Goal: Feedback & Contribution: Contribute content

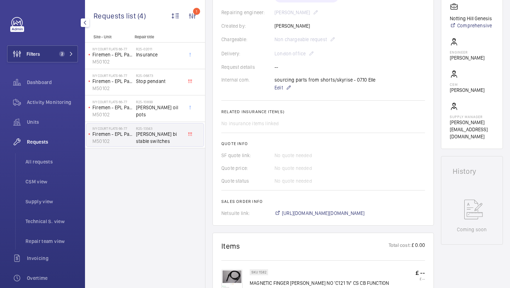
scroll to position [190, 0]
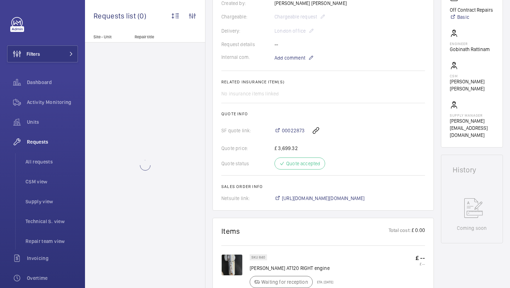
scroll to position [289, 0]
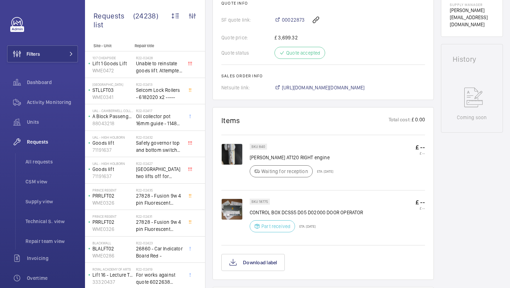
scroll to position [303, 0]
click at [234, 215] on img at bounding box center [232, 208] width 21 height 21
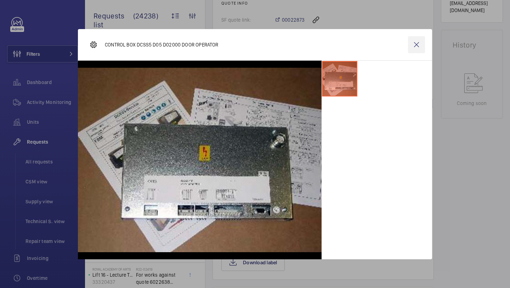
click at [421, 41] on wm-front-icon-button at bounding box center [416, 44] width 17 height 17
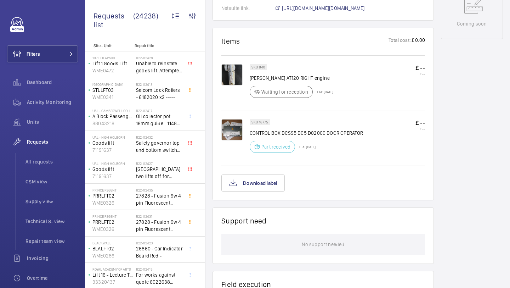
scroll to position [409, 0]
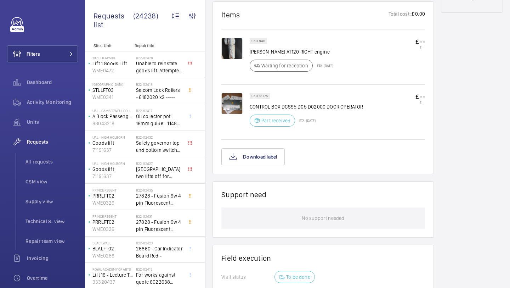
click at [237, 52] on img at bounding box center [232, 48] width 21 height 21
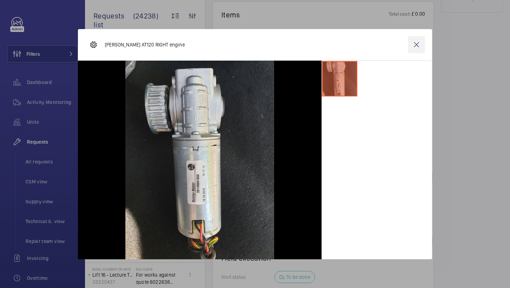
click at [410, 48] on wm-front-icon-button at bounding box center [416, 44] width 17 height 17
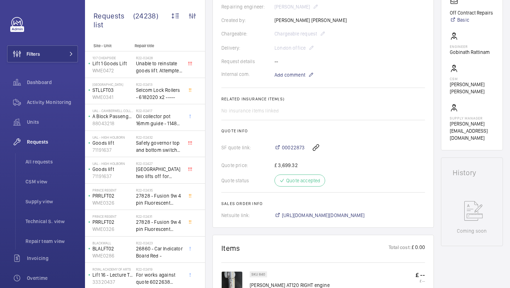
scroll to position [340, 0]
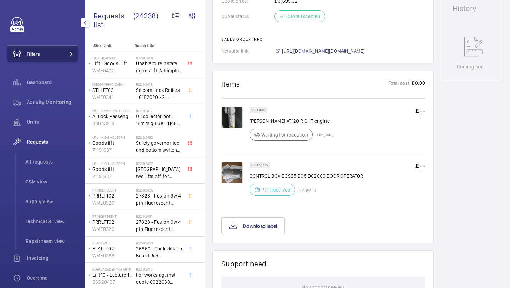
click at [58, 56] on button "Filters" at bounding box center [42, 53] width 71 height 17
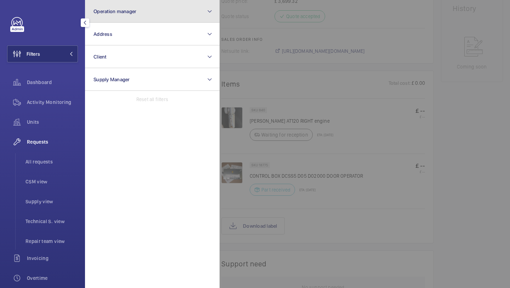
click at [116, 5] on button "Operation manager" at bounding box center [152, 11] width 135 height 23
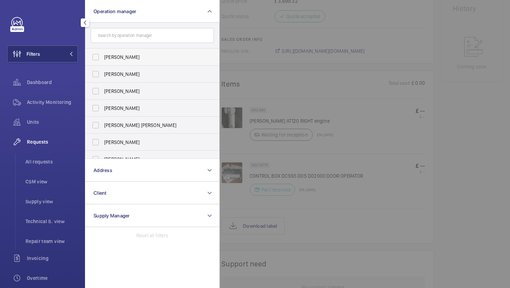
click at [114, 61] on label "[PERSON_NAME]" at bounding box center [146, 57] width 123 height 17
click at [103, 61] on input "[PERSON_NAME]" at bounding box center [96, 57] width 14 height 14
checkbox input "true"
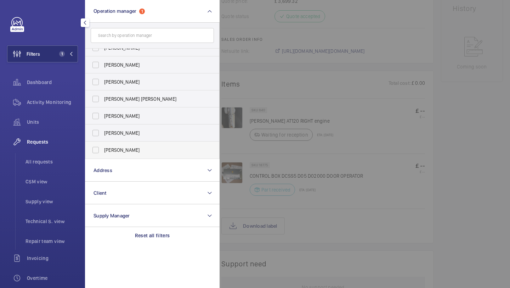
click at [119, 144] on label "[PERSON_NAME]" at bounding box center [146, 149] width 123 height 17
click at [103, 144] on input "[PERSON_NAME]" at bounding box center [96, 150] width 14 height 14
checkbox input "true"
click at [57, 166] on li "All requests" at bounding box center [49, 161] width 58 height 17
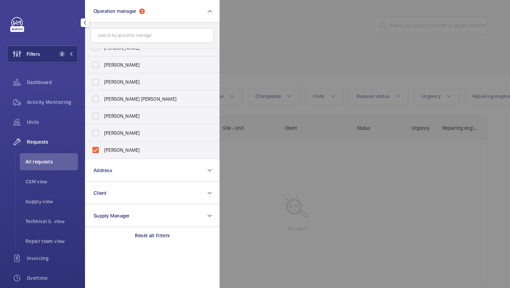
drag, startPoint x: 237, startPoint y: 51, endPoint x: 241, endPoint y: 51, distance: 4.6
click at [240, 51] on div at bounding box center [475, 144] width 510 height 288
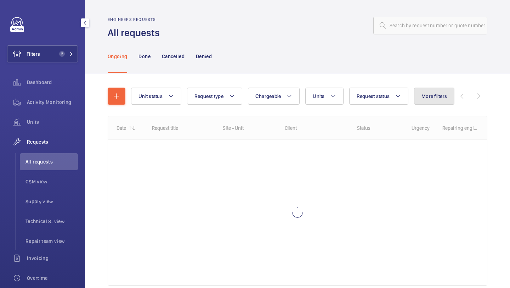
click at [437, 101] on button "More filters" at bounding box center [434, 96] width 40 height 17
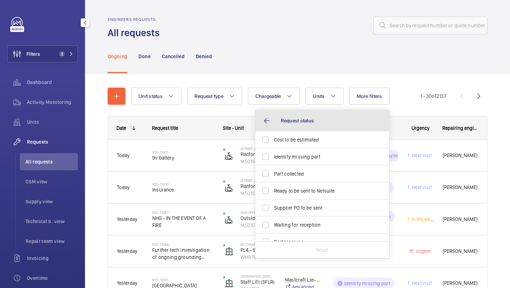
click at [360, 121] on button "Request status" at bounding box center [323, 120] width 134 height 21
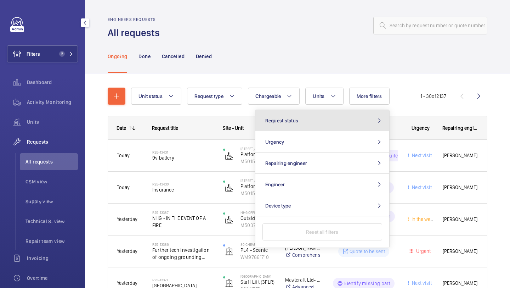
click at [352, 120] on button "Request status" at bounding box center [323, 120] width 134 height 21
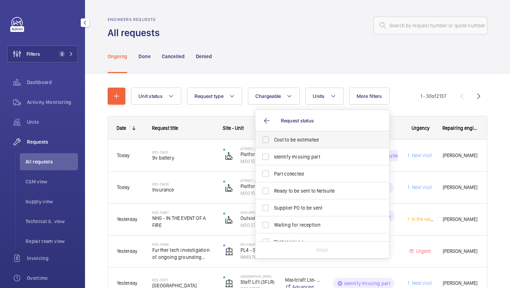
click at [347, 136] on label "Cost to be estimated" at bounding box center [317, 139] width 123 height 17
click at [273, 136] on input "Cost to be estimated" at bounding box center [266, 140] width 14 height 14
checkbox input "true"
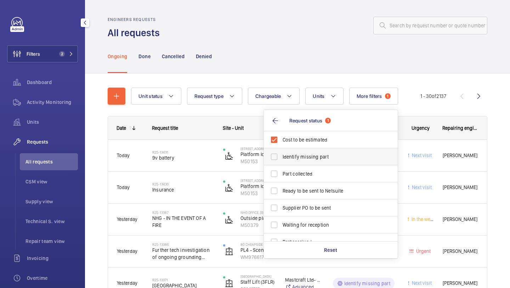
click at [345, 153] on span "Identify missing part" at bounding box center [331, 156] width 97 height 7
click at [281, 153] on input "Identify missing part" at bounding box center [274, 157] width 14 height 14
checkbox input "true"
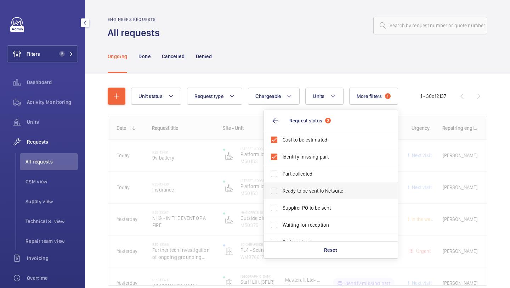
click at [332, 190] on span "Ready to be sent to Netsuite" at bounding box center [331, 190] width 97 height 7
click at [281, 190] on input "Ready to be sent to Netsuite" at bounding box center [274, 191] width 14 height 14
checkbox input "true"
click at [332, 206] on span "Supplier PO to be sent" at bounding box center [331, 207] width 97 height 7
click at [281, 206] on input "Supplier PO to be sent" at bounding box center [274, 208] width 14 height 14
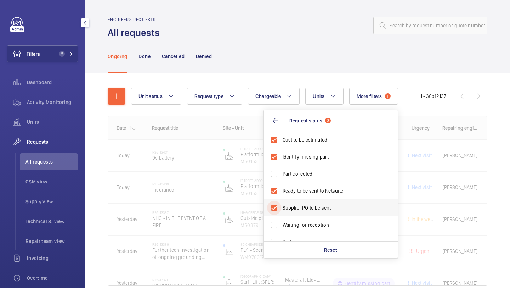
checkbox input "true"
click at [336, 72] on div "Ongoing Done Cancelled Denied" at bounding box center [298, 56] width 380 height 34
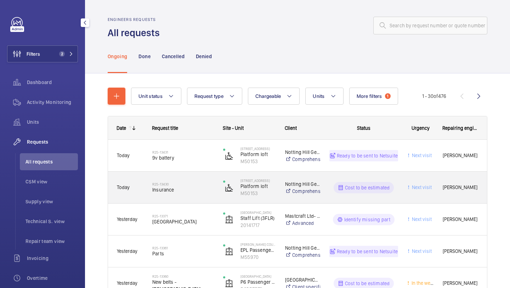
click at [187, 172] on div "R25-13430 Insurance" at bounding box center [179, 188] width 70 height 32
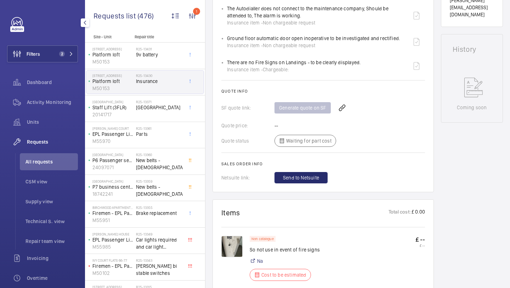
scroll to position [350, 0]
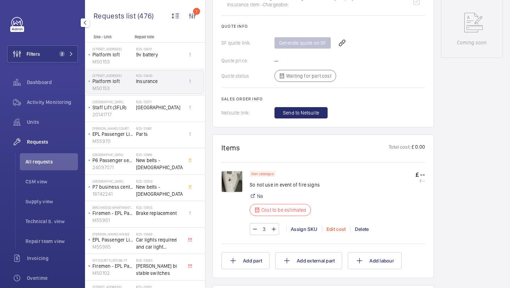
click at [332, 230] on div "Edit cost" at bounding box center [336, 228] width 28 height 7
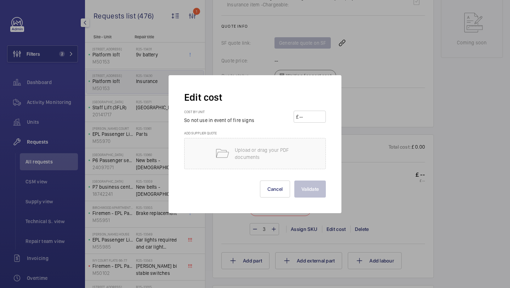
click at [318, 123] on div "Cost by unit So not use in event of fire signs £" at bounding box center [255, 120] width 142 height 21
click at [318, 121] on input "number" at bounding box center [311, 116] width 25 height 11
type input "15"
click at [295, 180] on button "Validate" at bounding box center [311, 188] width 32 height 17
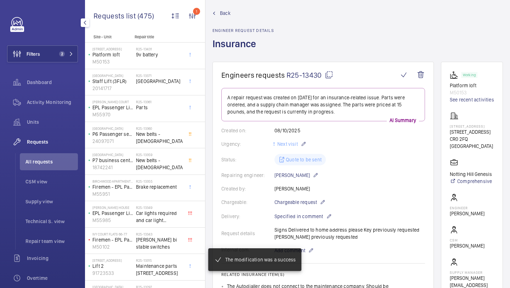
scroll to position [8, 0]
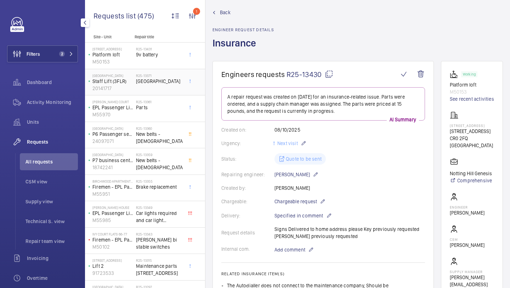
click at [164, 78] on span "[GEOGRAPHIC_DATA]" at bounding box center [159, 81] width 47 height 7
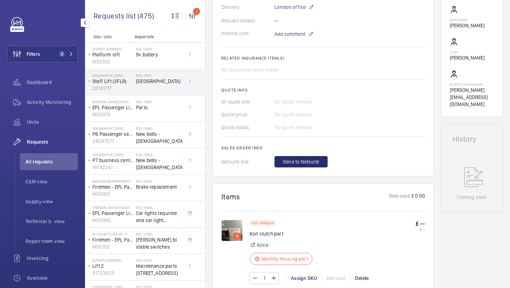
scroll to position [280, 0]
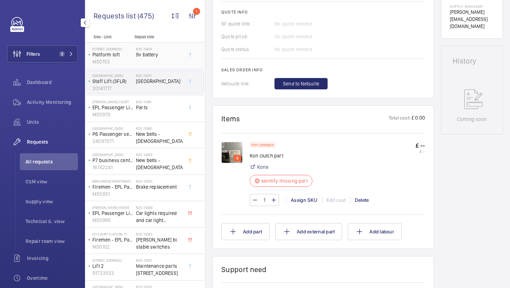
click at [169, 61] on div "R25-13431 9v battery" at bounding box center [159, 57] width 47 height 21
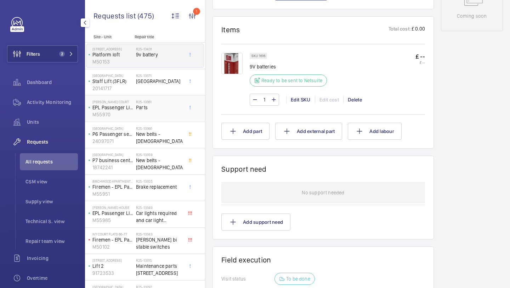
scroll to position [384, 0]
click at [178, 86] on div "R25-[GEOGRAPHIC_DATA]" at bounding box center [159, 83] width 47 height 21
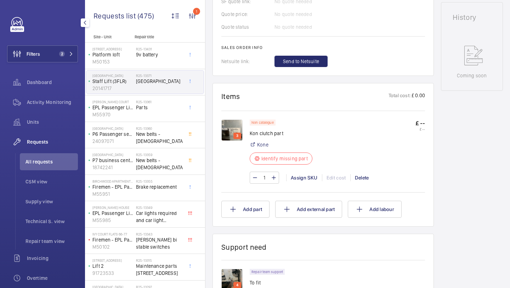
scroll to position [393, 0]
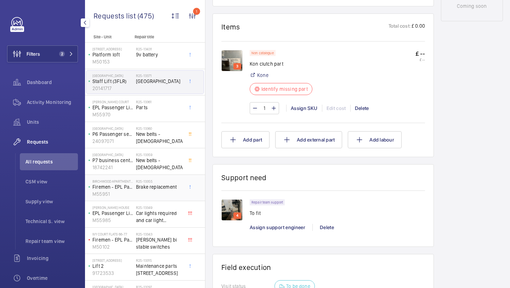
click at [163, 179] on h2 "R25-13355" at bounding box center [159, 181] width 47 height 4
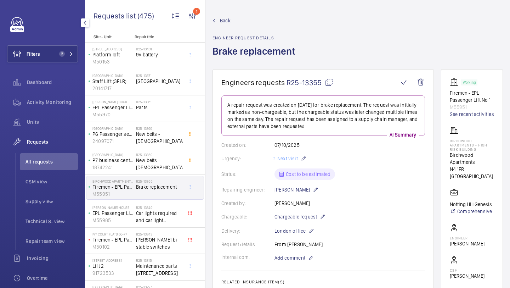
scroll to position [375, 0]
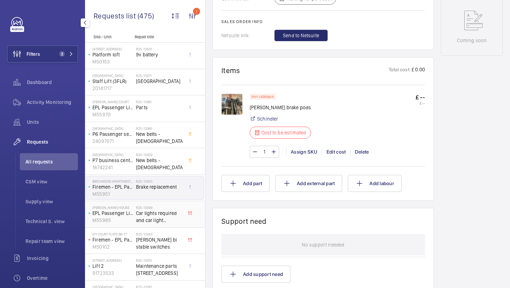
click at [172, 218] on span "Car lights required and car light upgrade" at bounding box center [159, 216] width 47 height 14
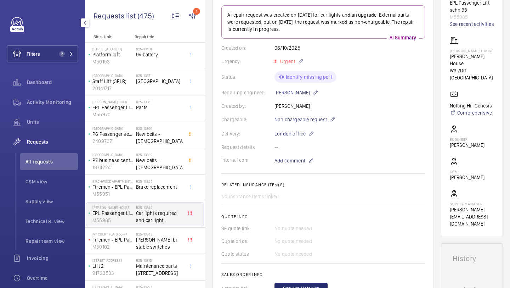
scroll to position [317, 0]
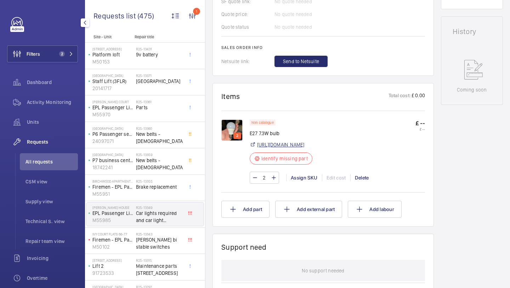
click at [304, 145] on link "[URL][DOMAIN_NAME]" at bounding box center [280, 144] width 47 height 7
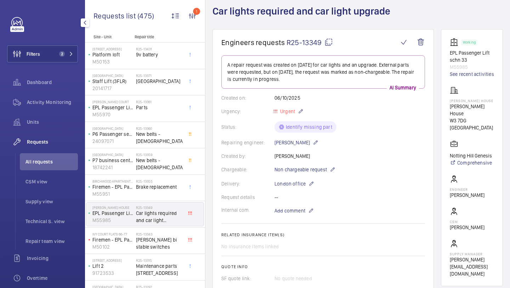
scroll to position [0, 0]
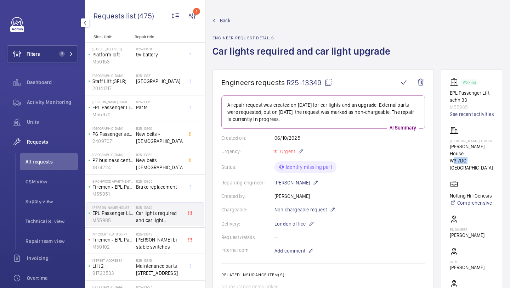
drag, startPoint x: 466, startPoint y: 154, endPoint x: 449, endPoint y: 153, distance: 17.0
click at [449, 154] on wm-front-card "Working EPL Passenger Lift schn 33 M55985 See recent activities [PERSON_NAME][G…" at bounding box center [472, 197] width 62 height 257
copy p "W3 7DG"
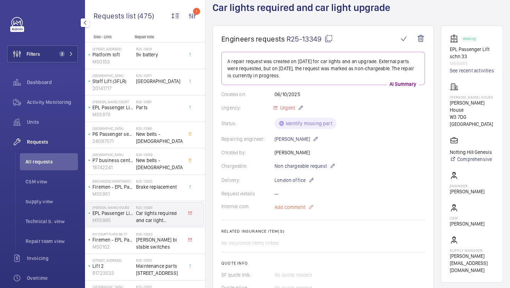
click at [295, 205] on span "Add comment" at bounding box center [290, 206] width 31 height 7
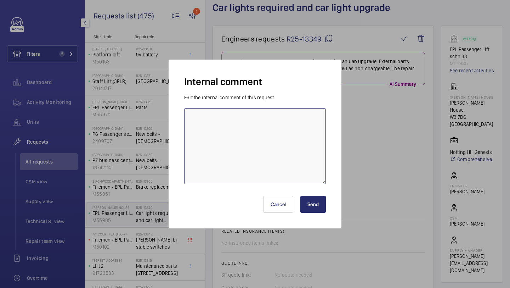
click at [283, 168] on textarea at bounding box center [255, 146] width 142 height 76
type textarea "on order to be collected"
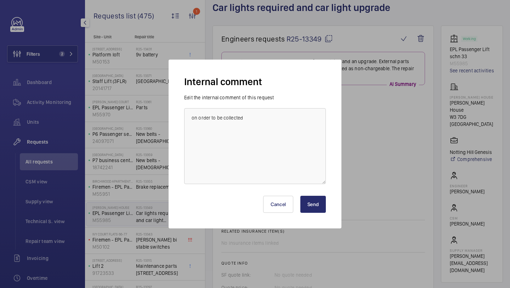
click at [314, 207] on button "Send" at bounding box center [314, 204] width 26 height 17
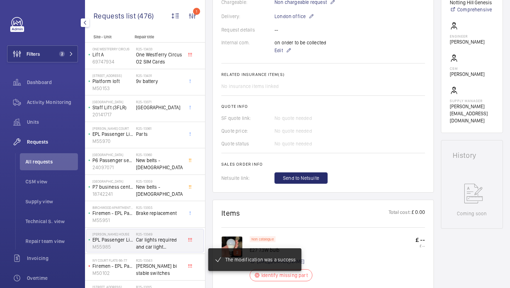
scroll to position [324, 0]
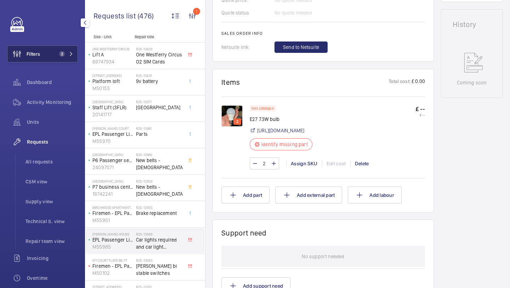
click at [55, 45] on button "Filters 2" at bounding box center [42, 53] width 71 height 17
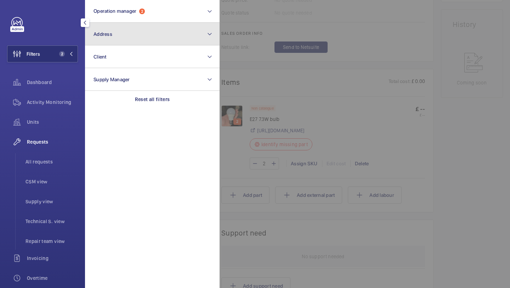
click at [110, 38] on button "Address" at bounding box center [152, 34] width 135 height 23
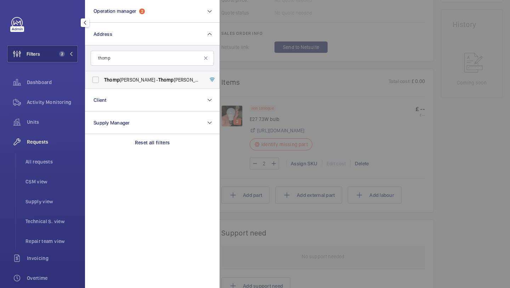
type input "thomp"
click at [112, 78] on span "Thomp" at bounding box center [112, 80] width 16 height 6
click at [103, 78] on input "Thomp [PERSON_NAME] - [GEOGRAPHIC_DATA][PERSON_NAME]" at bounding box center [96, 80] width 14 height 14
checkbox input "true"
click at [73, 119] on span "Units" at bounding box center [52, 121] width 51 height 7
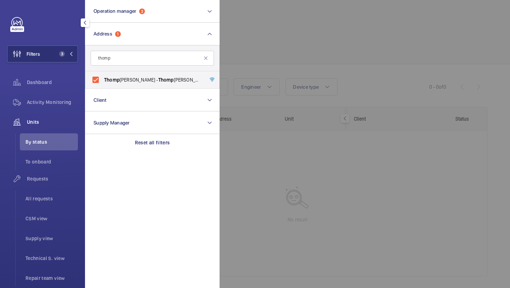
click at [296, 36] on div at bounding box center [475, 144] width 510 height 288
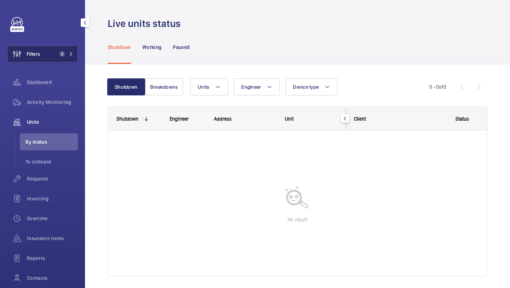
click at [54, 58] on button "Filters 3" at bounding box center [42, 53] width 71 height 17
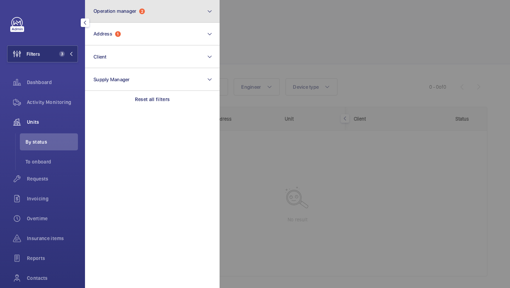
click at [115, 17] on button "Operation manager 2" at bounding box center [152, 11] width 135 height 23
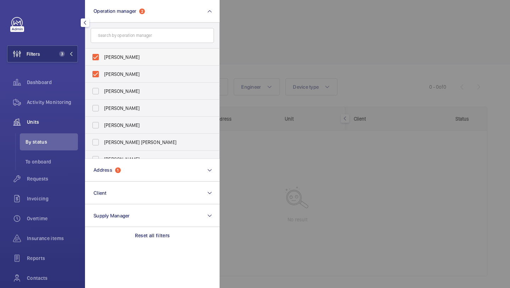
click at [116, 55] on span "[PERSON_NAME]" at bounding box center [152, 57] width 97 height 7
click at [103, 55] on input "[PERSON_NAME]" at bounding box center [96, 57] width 14 height 14
checkbox input "false"
click at [117, 52] on label "[PERSON_NAME]" at bounding box center [146, 57] width 123 height 17
click at [103, 52] on input "[PERSON_NAME]" at bounding box center [96, 57] width 14 height 14
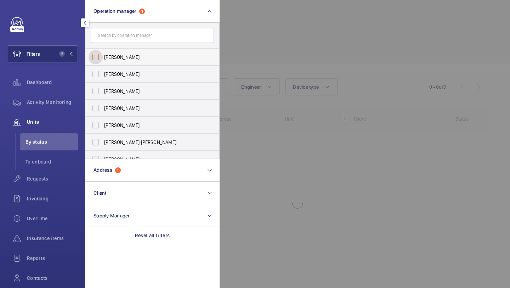
checkbox input "false"
click at [273, 44] on div at bounding box center [475, 144] width 510 height 288
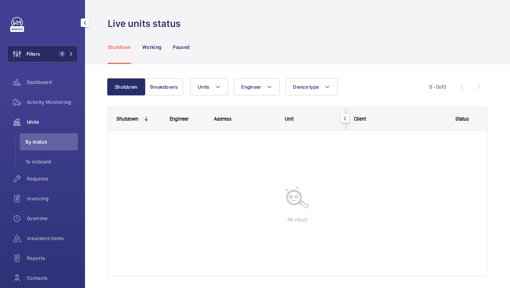
click at [57, 50] on button "Filters 1" at bounding box center [42, 53] width 71 height 17
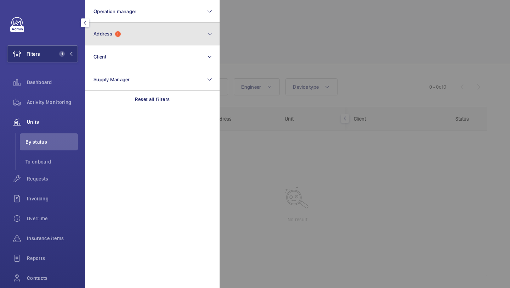
click at [119, 33] on span "1" at bounding box center [118, 34] width 6 height 6
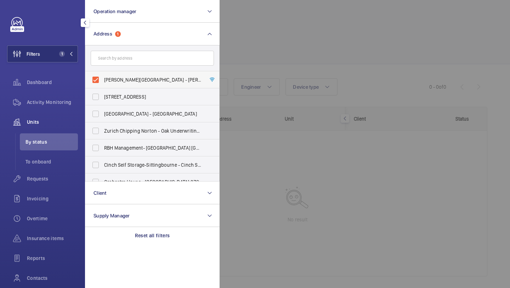
click at [119, 78] on span "[PERSON_NAME][GEOGRAPHIC_DATA] - [PERSON_NAME][GEOGRAPHIC_DATA]" at bounding box center [152, 79] width 97 height 7
click at [103, 78] on input "[PERSON_NAME][GEOGRAPHIC_DATA] - [PERSON_NAME][GEOGRAPHIC_DATA]" at bounding box center [96, 80] width 14 height 14
checkbox input "false"
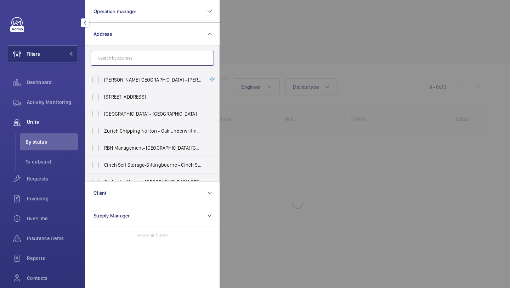
click at [126, 60] on input "text" at bounding box center [152, 58] width 123 height 15
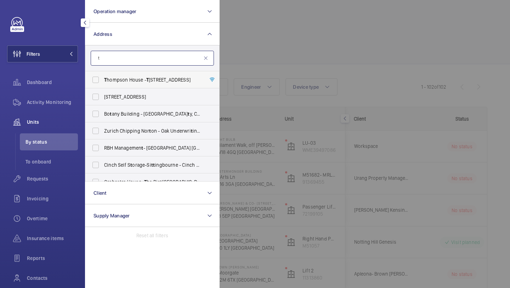
type input "t"
click at [185, 85] on label "T hompson House - [GEOGRAPHIC_DATA]" at bounding box center [146, 79] width 123 height 17
click at [103, 85] on input "T hompson House - [GEOGRAPHIC_DATA]" at bounding box center [96, 80] width 14 height 14
checkbox input "true"
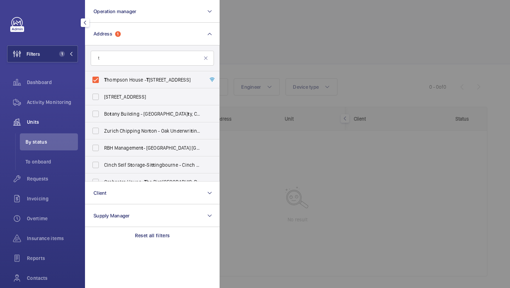
click at [250, 54] on div at bounding box center [475, 144] width 510 height 288
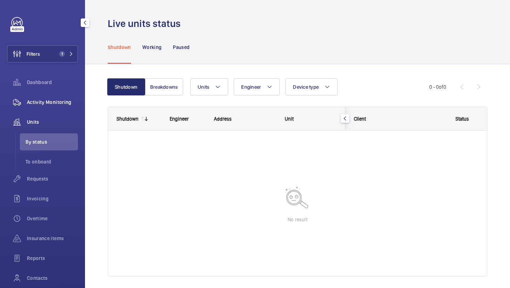
click at [58, 97] on div "Activity Monitoring" at bounding box center [42, 102] width 71 height 17
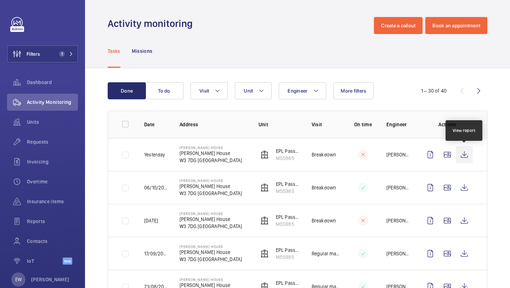
click at [464, 158] on wm-front-icon-button at bounding box center [464, 154] width 17 height 17
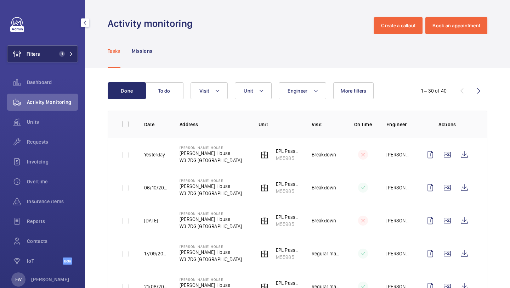
click at [68, 51] on span "1" at bounding box center [64, 54] width 17 height 6
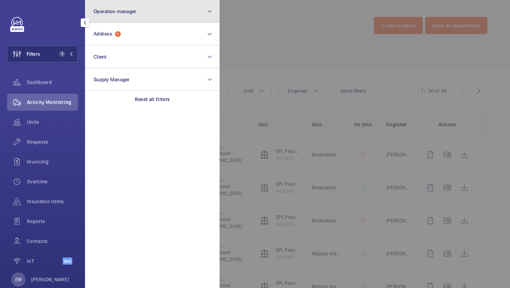
click at [146, 15] on button "Operation manager" at bounding box center [152, 11] width 135 height 23
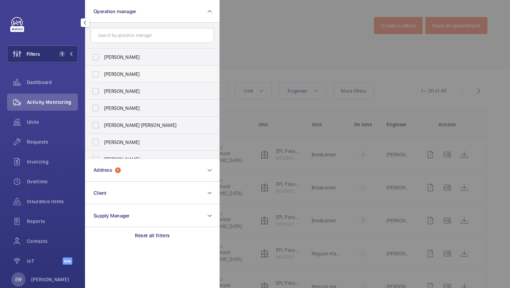
click at [128, 68] on label "[PERSON_NAME]" at bounding box center [146, 74] width 123 height 17
click at [103, 68] on input "[PERSON_NAME]" at bounding box center [96, 74] width 14 height 14
checkbox input "true"
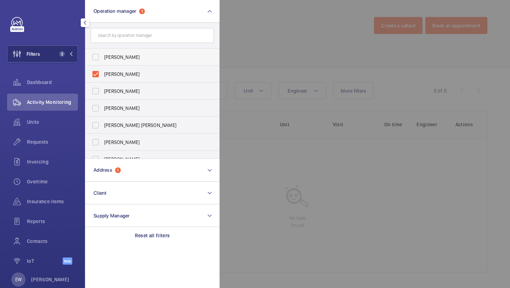
click at [128, 60] on span "[PERSON_NAME]" at bounding box center [152, 57] width 97 height 7
click at [103, 60] on input "[PERSON_NAME]" at bounding box center [96, 57] width 14 height 14
checkbox input "true"
click at [127, 70] on label "[PERSON_NAME]" at bounding box center [146, 74] width 123 height 17
click at [103, 70] on input "[PERSON_NAME]" at bounding box center [96, 74] width 14 height 14
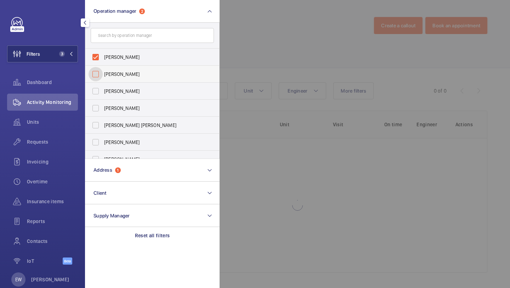
checkbox input "false"
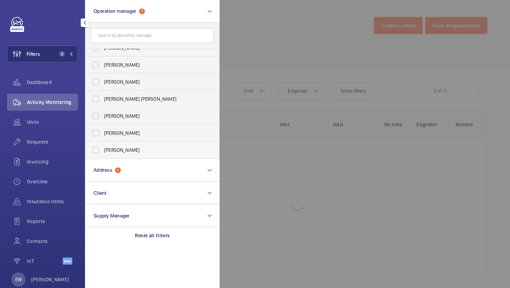
click at [122, 152] on span "[PERSON_NAME]" at bounding box center [152, 149] width 97 height 7
click at [103, 152] on input "[PERSON_NAME]" at bounding box center [96, 150] width 14 height 14
checkbox input "true"
click at [67, 144] on span "Requests" at bounding box center [52, 141] width 51 height 7
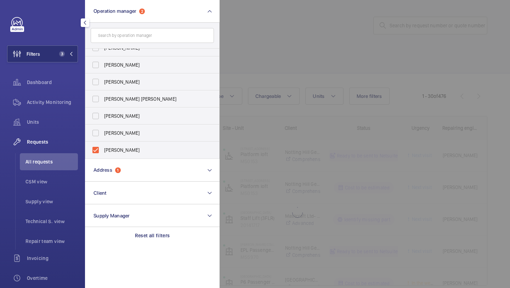
click at [270, 54] on div at bounding box center [475, 144] width 510 height 288
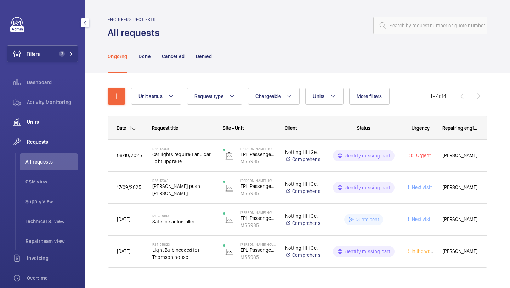
click at [43, 130] on div "Units" at bounding box center [42, 121] width 71 height 17
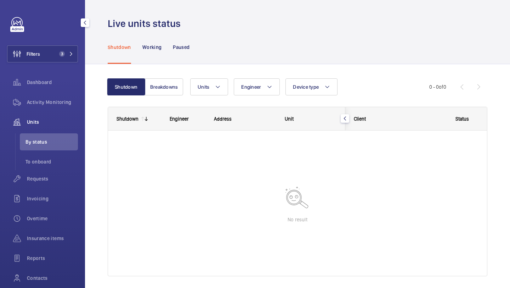
click at [56, 123] on span "Units" at bounding box center [52, 121] width 51 height 7
click at [60, 56] on span "3" at bounding box center [60, 54] width 9 height 6
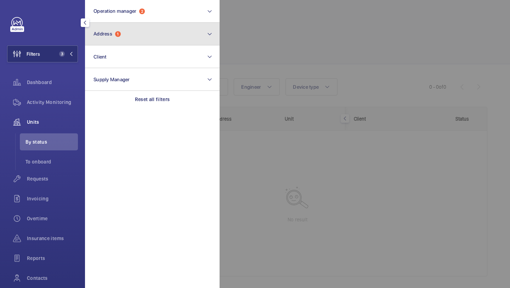
click at [108, 39] on button "Address 1" at bounding box center [152, 34] width 135 height 23
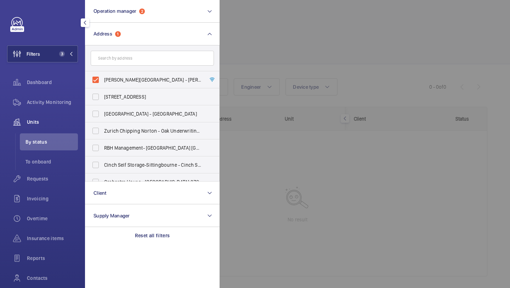
click at [108, 71] on form at bounding box center [152, 58] width 134 height 26
click at [109, 75] on label "[PERSON_NAME][GEOGRAPHIC_DATA] - [PERSON_NAME][GEOGRAPHIC_DATA]" at bounding box center [146, 79] width 123 height 17
click at [103, 75] on input "[PERSON_NAME][GEOGRAPHIC_DATA] - [PERSON_NAME][GEOGRAPHIC_DATA]" at bounding box center [96, 80] width 14 height 14
checkbox input "false"
click at [337, 36] on div at bounding box center [475, 144] width 510 height 288
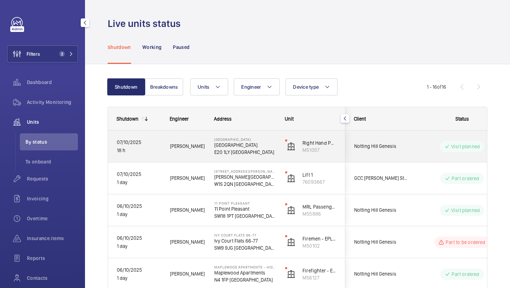
scroll to position [30, 0]
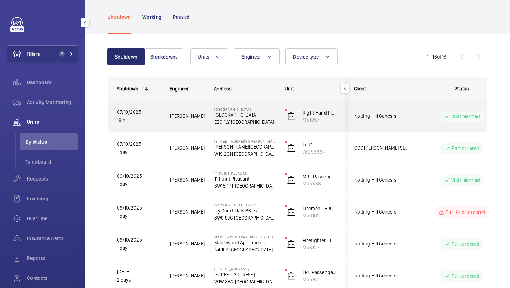
click at [388, 109] on div "Notting Hill Genesis" at bounding box center [377, 116] width 63 height 22
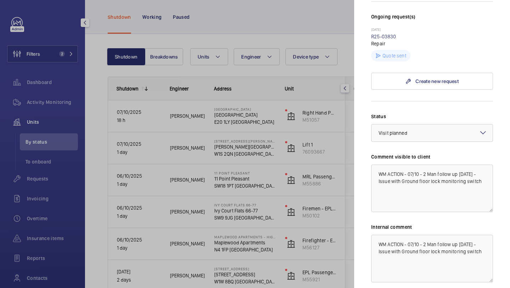
scroll to position [242, 0]
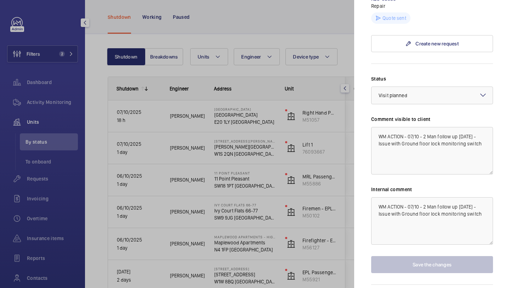
click at [339, 112] on div at bounding box center [255, 144] width 510 height 288
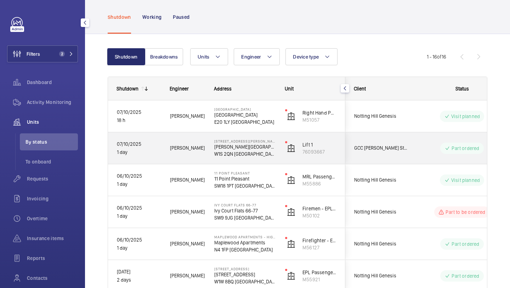
click at [369, 147] on span "GCC [PERSON_NAME] Street" at bounding box center [381, 148] width 55 height 8
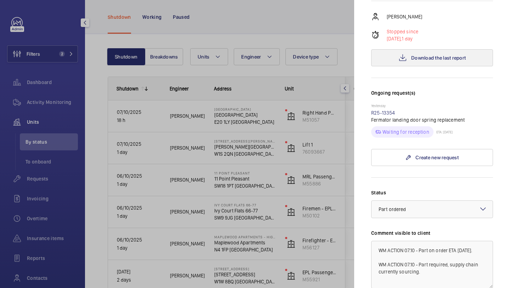
scroll to position [155, 0]
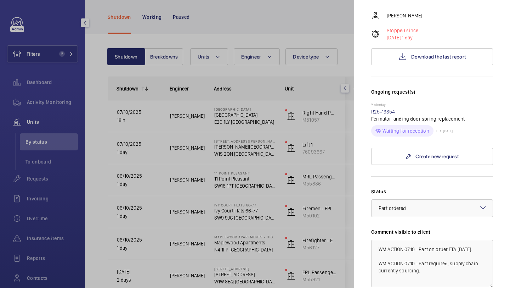
click at [346, 168] on div at bounding box center [255, 144] width 510 height 288
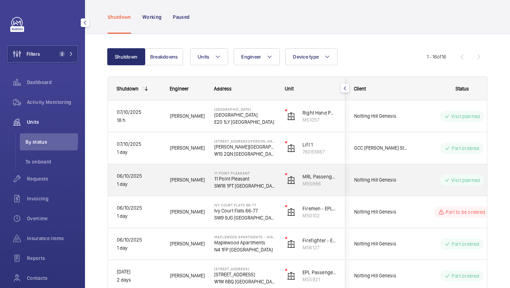
click at [372, 178] on span "Notting Hill Genesis" at bounding box center [381, 180] width 55 height 8
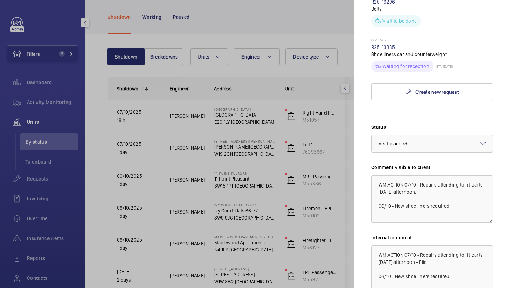
scroll to position [345, 0]
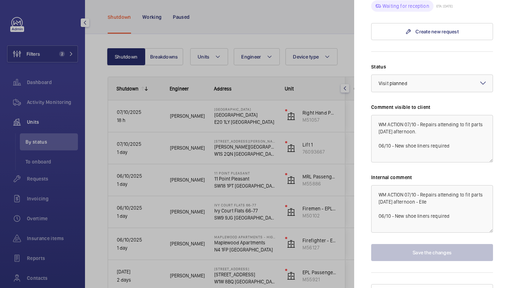
click at [331, 178] on div at bounding box center [255, 144] width 510 height 288
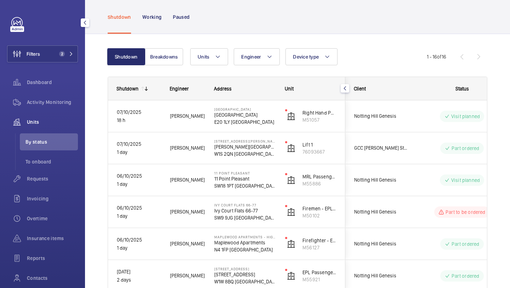
scroll to position [0, 0]
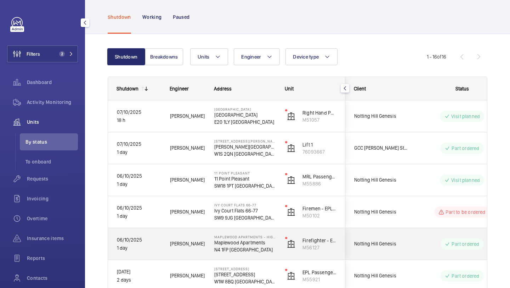
click at [395, 247] on span "Notting Hill Genesis" at bounding box center [381, 244] width 55 height 8
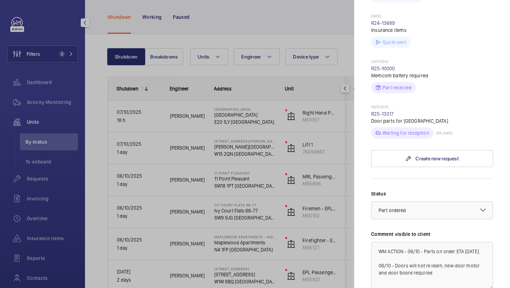
scroll to position [324, 0]
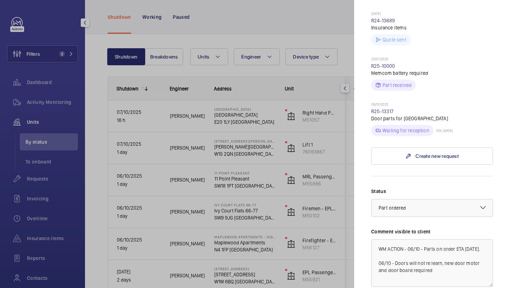
click at [48, 250] on div at bounding box center [255, 144] width 510 height 288
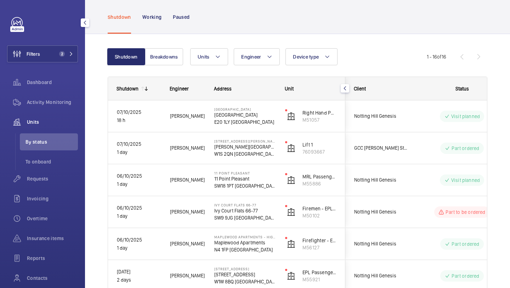
click at [49, 244] on div at bounding box center [255, 144] width 510 height 288
click at [49, 241] on span "Insurance items" at bounding box center [52, 238] width 51 height 7
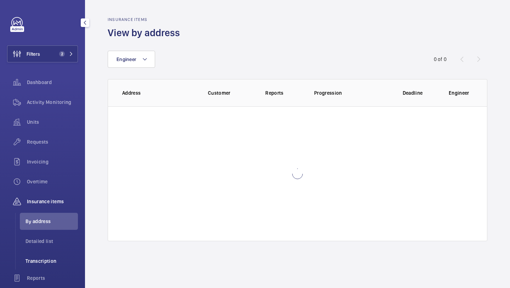
click at [54, 263] on span "Transcription" at bounding box center [52, 260] width 52 height 7
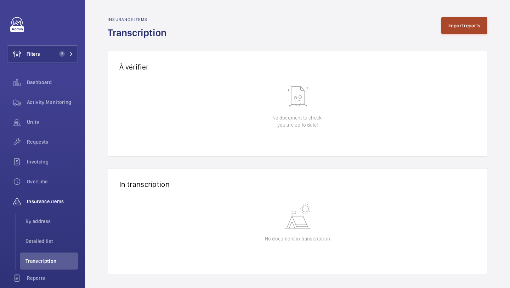
click at [449, 27] on button "Import reports" at bounding box center [465, 25] width 46 height 17
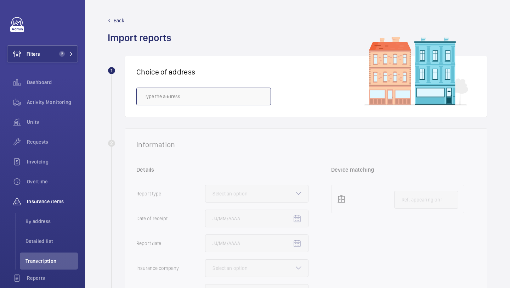
click at [241, 93] on input "text" at bounding box center [203, 97] width 135 height 18
paste input "SW9 9JW"
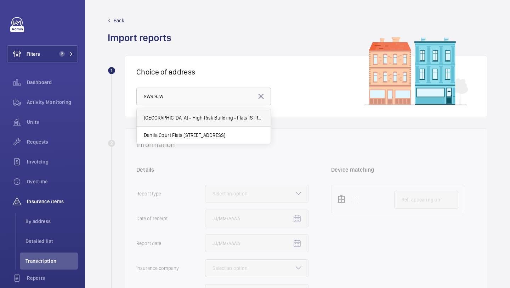
click at [227, 112] on mat-option "[GEOGRAPHIC_DATA] - High Risk Building - Flats [STREET_ADDRESS]" at bounding box center [204, 117] width 134 height 17
type input "[GEOGRAPHIC_DATA] - High Risk Building - Flats [STREET_ADDRESS]"
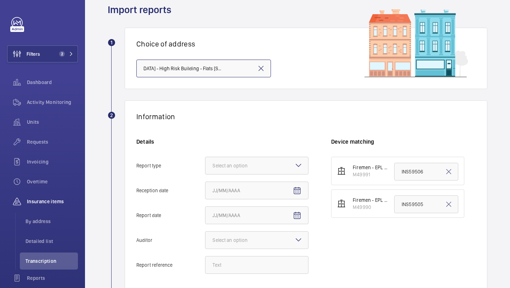
scroll to position [83, 0]
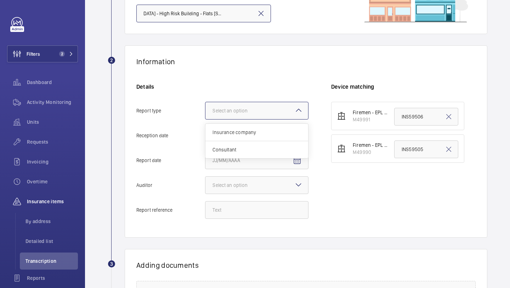
click at [252, 110] on div "Select an option" at bounding box center [239, 110] width 53 height 7
click at [206, 110] on input "Report type Select an option Insurance company Consultant" at bounding box center [206, 110] width 0 height 17
click at [249, 128] on div "Insurance company" at bounding box center [257, 132] width 103 height 17
click at [206, 119] on input "Report type Select an option Insurance company Consultant" at bounding box center [206, 110] width 0 height 17
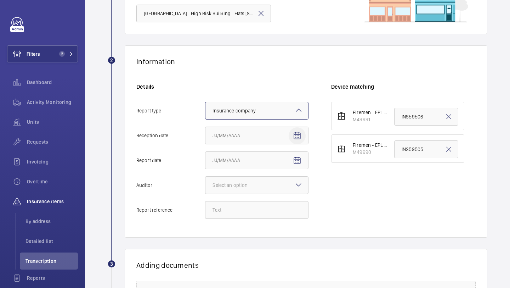
click at [303, 141] on span "Open calendar" at bounding box center [297, 135] width 17 height 17
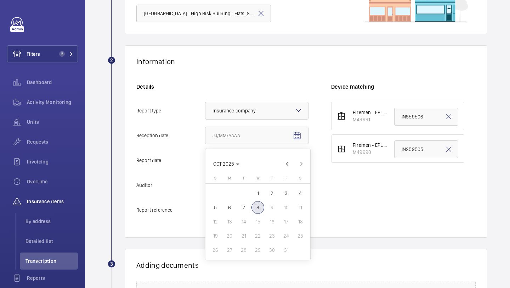
click at [244, 205] on span "7" at bounding box center [243, 207] width 13 height 13
type input "[DATE]"
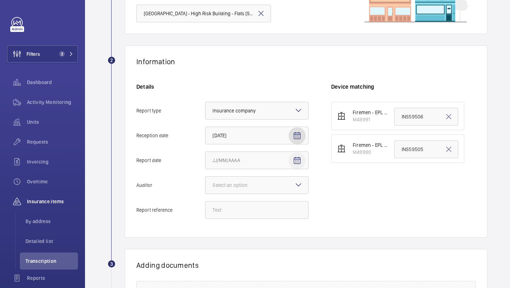
click at [294, 158] on mat-icon "Open calendar" at bounding box center [297, 160] width 9 height 9
click at [285, 215] on span "3" at bounding box center [286, 218] width 13 height 13
type input "[DATE]"
click at [242, 192] on div at bounding box center [257, 185] width 103 height 17
click at [206, 192] on input "Auditor Select an option" at bounding box center [206, 185] width 0 height 17
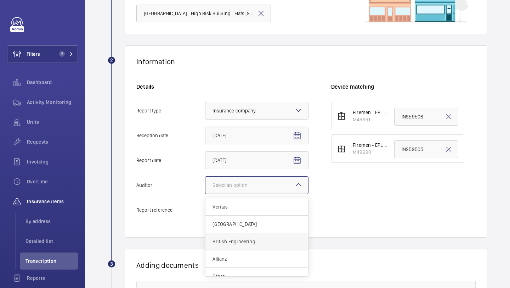
scroll to position [9, 0]
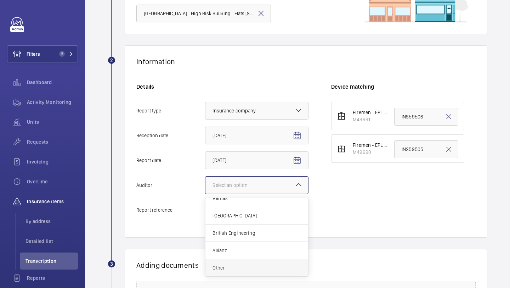
click at [236, 269] on span "Other" at bounding box center [257, 267] width 89 height 7
click at [206, 194] on input "Auditor Select an option Veritas Zurich British Engineering Allianz Other" at bounding box center [206, 185] width 0 height 17
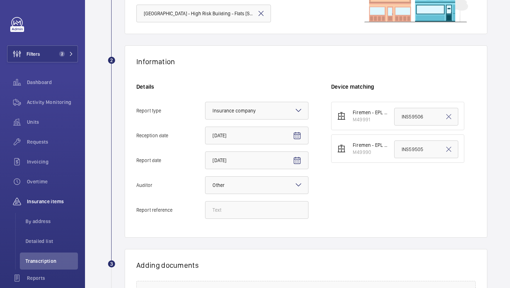
click at [242, 222] on div "Details Report type Select an option × Insurance company × Reception date [DATE…" at bounding box center [233, 154] width 195 height 143
click at [245, 205] on input "Report reference" at bounding box center [257, 210] width 104 height 18
paste input "INS67396"
type input "INS67396"
click at [401, 117] on input "INS59506" at bounding box center [427, 117] width 64 height 18
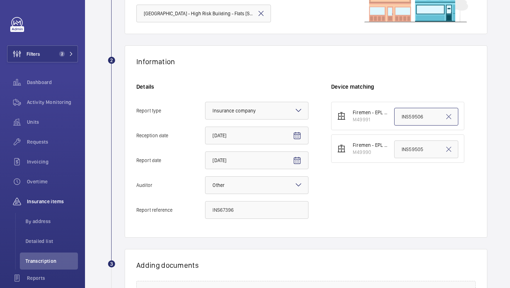
click at [401, 117] on input "INS59506" at bounding box center [427, 117] width 64 height 18
paste input "6739"
type input "INS67396"
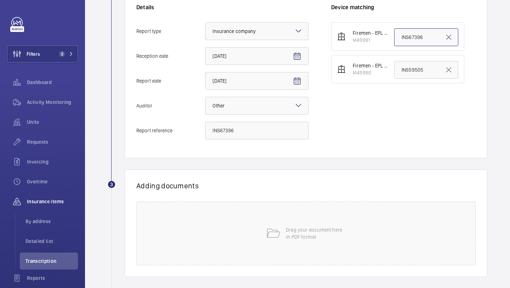
scroll to position [197, 0]
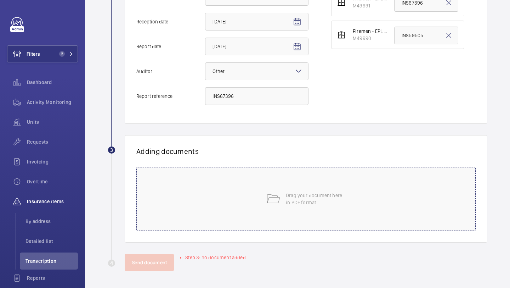
click at [271, 169] on div "Drag your document here in PDF format" at bounding box center [306, 199] width 340 height 64
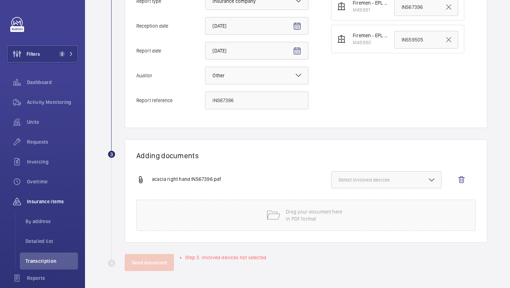
click at [385, 170] on div "Adding documents acacia right hand INS67396.pdf Select involved devices Drag yo…" at bounding box center [306, 190] width 363 height 103
click at [380, 175] on button "Select involved devices" at bounding box center [386, 179] width 111 height 17
click at [368, 201] on span "M49991" at bounding box center [387, 201] width 73 height 7
click at [349, 201] on input "M49991" at bounding box center [342, 202] width 14 height 14
checkbox input "true"
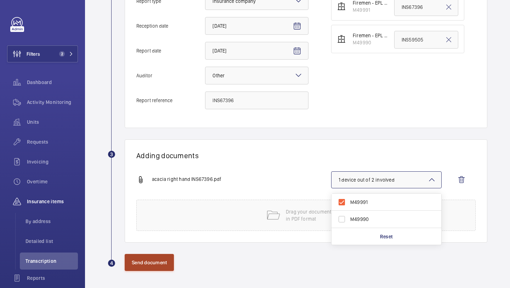
click at [162, 261] on button "Send document" at bounding box center [149, 262] width 49 height 17
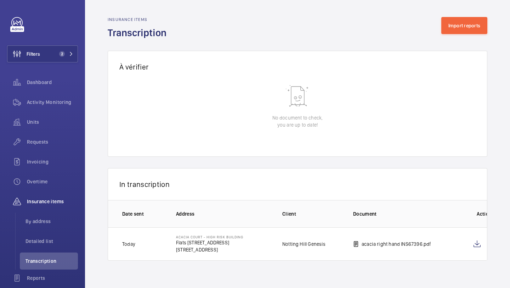
click at [459, 37] on div "Insurance items Transcription Import reports" at bounding box center [298, 28] width 380 height 22
click at [459, 32] on button "Import reports" at bounding box center [465, 25] width 46 height 17
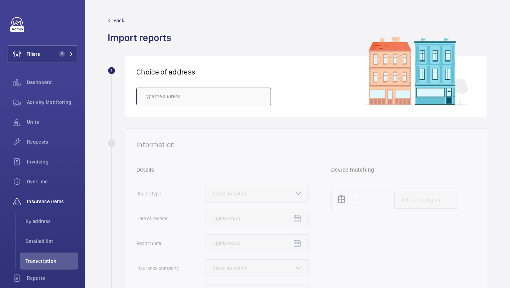
click at [227, 91] on input "text" at bounding box center [203, 97] width 135 height 18
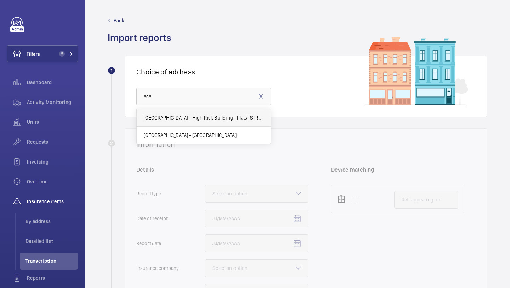
click at [215, 115] on span "[GEOGRAPHIC_DATA] - High Risk Building - Flats [STREET_ADDRESS]" at bounding box center [204, 117] width 120 height 7
type input "[GEOGRAPHIC_DATA] - High Risk Building - Flats [STREET_ADDRESS]"
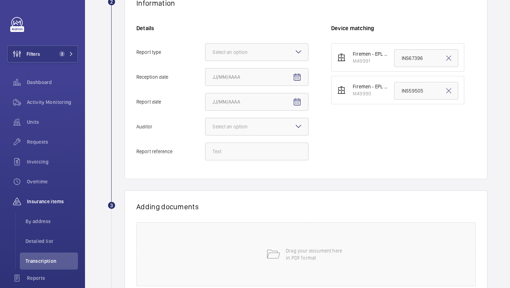
click at [246, 61] on div "Details Report type Select an option Reception date Report date Auditor Select …" at bounding box center [233, 95] width 195 height 143
click at [247, 57] on div at bounding box center [257, 52] width 103 height 17
click at [206, 57] on input "Report type Select an option" at bounding box center [206, 52] width 0 height 17
click at [252, 72] on span "Insurance company" at bounding box center [257, 73] width 89 height 7
click at [206, 61] on input "Report type Select an option Insurance company Consultant" at bounding box center [206, 52] width 0 height 17
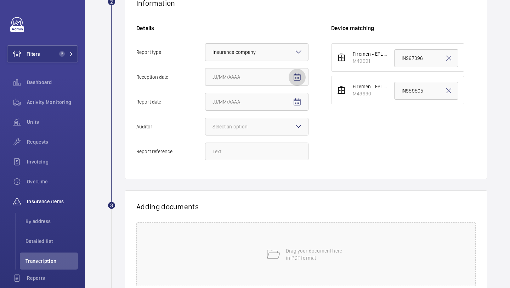
click at [295, 80] on mat-icon "Open calendar" at bounding box center [297, 77] width 9 height 9
click at [246, 147] on span "7" at bounding box center [243, 148] width 13 height 13
type input "[DATE]"
click at [296, 102] on mat-icon "Open calendar" at bounding box center [297, 102] width 9 height 9
click at [284, 162] on span "3" at bounding box center [286, 159] width 13 height 13
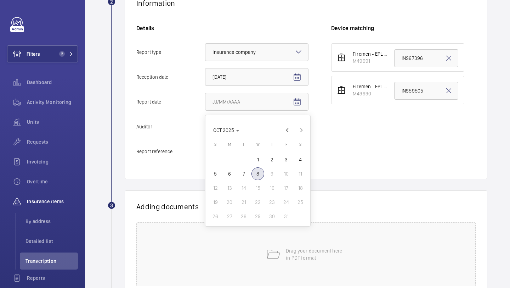
type input "[DATE]"
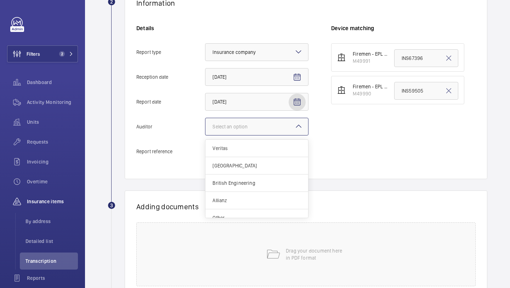
click at [280, 133] on div at bounding box center [257, 126] width 103 height 17
click at [206, 133] on input "Auditor Select an option Veritas Zurich British Engineering Allianz Other" at bounding box center [206, 126] width 0 height 17
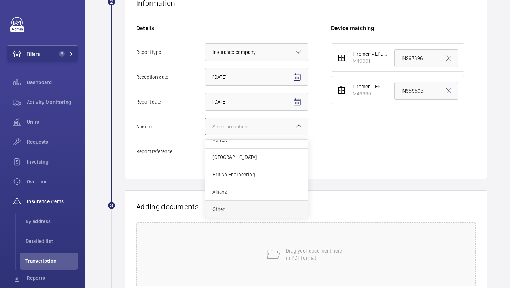
click at [252, 211] on span "Other" at bounding box center [257, 209] width 89 height 7
click at [206, 135] on input "Auditor Select an option Veritas Zurich British Engineering Allianz Other" at bounding box center [206, 126] width 0 height 17
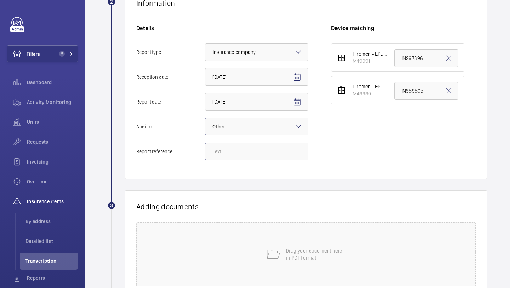
click at [239, 157] on input "Report reference" at bounding box center [257, 151] width 104 height 18
paste input ": INS67395"
click at [216, 152] on input ": INS67395" at bounding box center [257, 151] width 104 height 18
drag, startPoint x: 239, startPoint y: 152, endPoint x: 200, endPoint y: 152, distance: 39.0
click at [200, 152] on label "Report reference INS67395" at bounding box center [222, 151] width 172 height 18
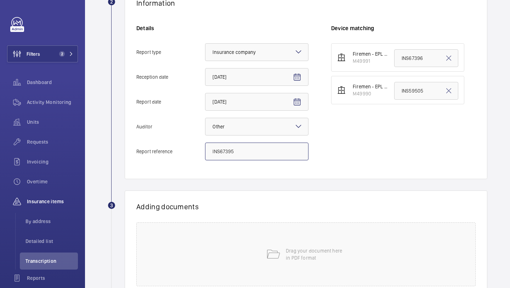
type input "INS67395"
click at [424, 92] on input "INS59505" at bounding box center [427, 91] width 64 height 18
paste input "6739"
type input "INS67395"
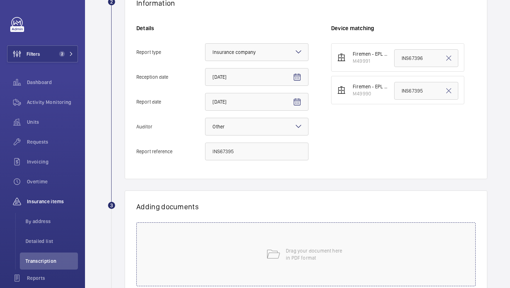
click at [229, 239] on div "Drag your document here in PDF format" at bounding box center [306, 254] width 340 height 64
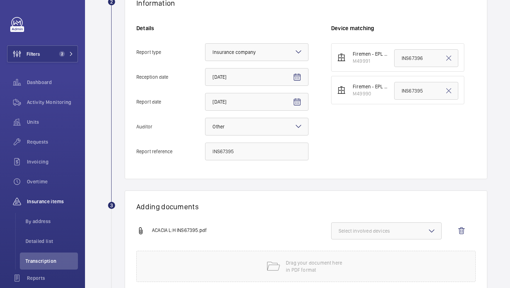
click at [381, 219] on div "Adding documents ACACIA L:H INS67395.pdf Select involved devices Drag your docu…" at bounding box center [306, 241] width 363 height 103
click at [380, 222] on div "Adding documents ACACIA L:H INS67395.pdf Select involved devices Drag your docu…" at bounding box center [306, 241] width 363 height 103
click at [378, 225] on button "Select involved devices" at bounding box center [386, 230] width 111 height 17
click at [360, 271] on span "M49990" at bounding box center [387, 270] width 73 height 7
click at [349, 271] on input "M49990" at bounding box center [342, 270] width 14 height 14
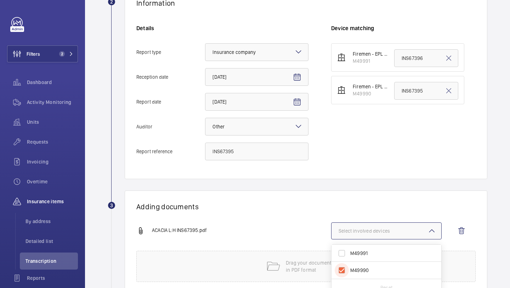
checkbox input "true"
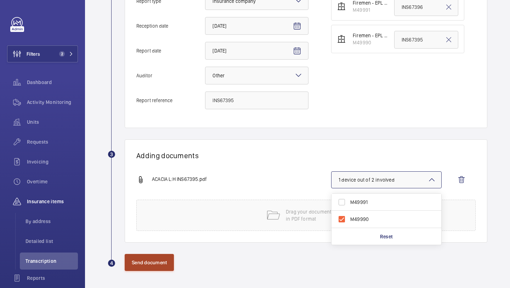
click at [163, 264] on button "Send document" at bounding box center [149, 262] width 49 height 17
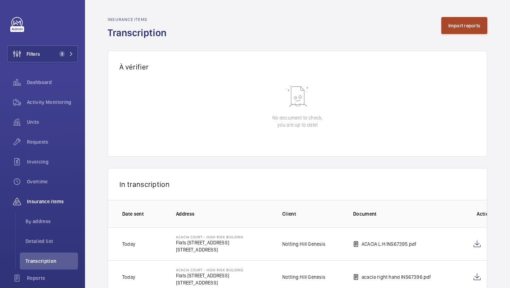
click at [467, 19] on button "Import reports" at bounding box center [465, 25] width 46 height 17
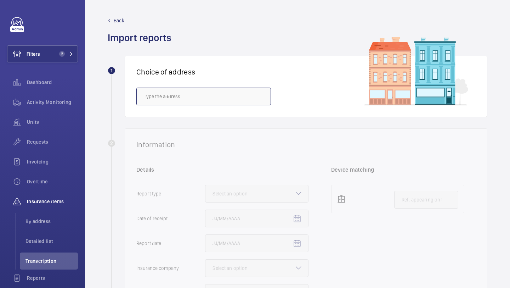
click at [248, 100] on input "text" at bounding box center [203, 97] width 135 height 18
paste input "CR4 1FF"
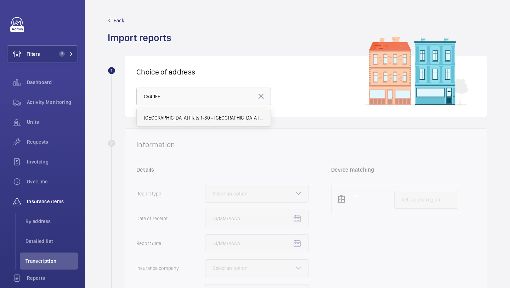
click at [233, 112] on mat-option "[GEOGRAPHIC_DATA] Flats 1-30 - [GEOGRAPHIC_DATA] Flats 1-30, MITCHAM CR4 1FF" at bounding box center [204, 117] width 134 height 17
type input "[GEOGRAPHIC_DATA] Flats 1-30 - [GEOGRAPHIC_DATA] Flats 1-30, MITCHAM CR4 1FF"
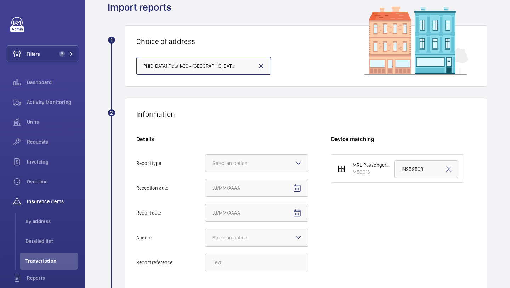
scroll to position [72, 0]
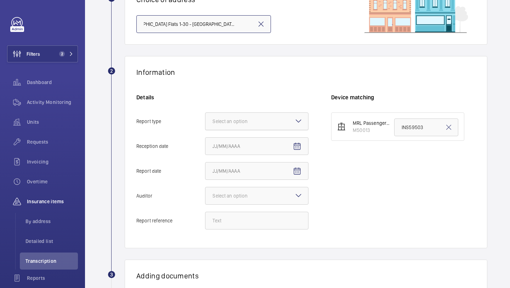
click at [245, 124] on div "Select an option" at bounding box center [239, 121] width 53 height 7
click at [206, 124] on input "Report type Select an option" at bounding box center [206, 121] width 0 height 17
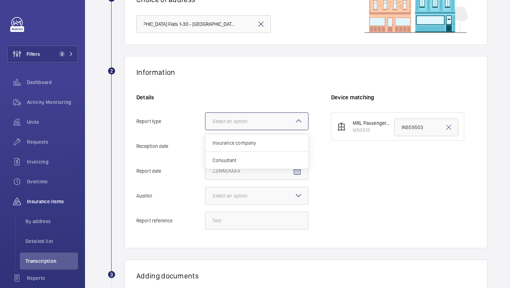
scroll to position [0, 0]
click at [245, 140] on span "Insurance company" at bounding box center [257, 142] width 89 height 7
click at [206, 130] on input "Report type Select an option Insurance company Consultant" at bounding box center [206, 121] width 0 height 17
click at [292, 143] on span "Open calendar" at bounding box center [297, 146] width 17 height 17
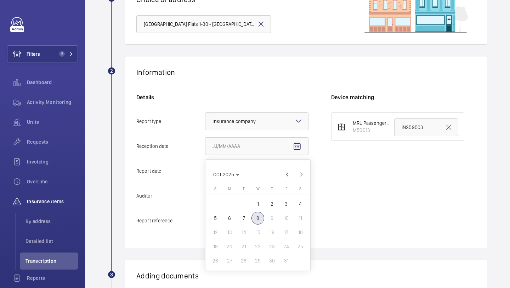
click at [247, 220] on span "7" at bounding box center [243, 218] width 13 height 13
type input "[DATE]"
click at [298, 164] on span "Open calendar" at bounding box center [297, 171] width 17 height 17
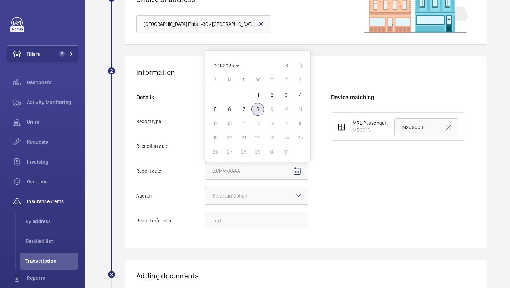
click at [284, 95] on span "3" at bounding box center [286, 95] width 13 height 13
type input "[DATE]"
click at [230, 222] on input "Report reference" at bounding box center [257, 221] width 104 height 18
paste input "INS69666"
click at [236, 187] on div at bounding box center [257, 195] width 103 height 17
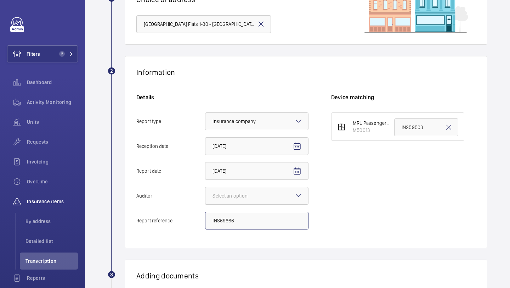
type input "INS69666"
click at [206, 187] on input "Auditor Select an option" at bounding box center [206, 195] width 0 height 17
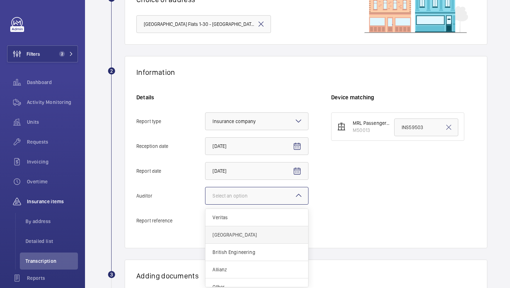
scroll to position [9, 0]
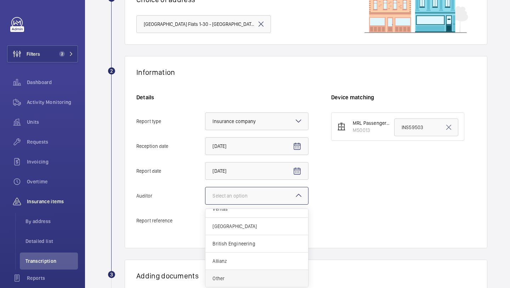
click at [228, 277] on span "Other" at bounding box center [257, 278] width 89 height 7
click at [206, 204] on input "Auditor Select an option Veritas Zurich British Engineering Allianz Other" at bounding box center [206, 195] width 0 height 17
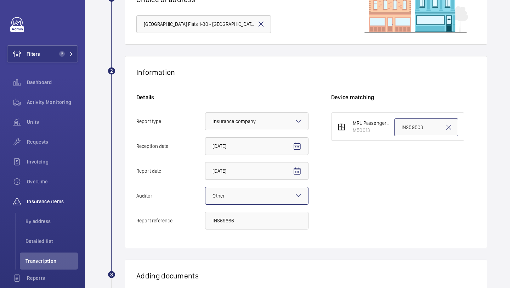
click at [407, 123] on input "INS59503" at bounding box center [427, 127] width 64 height 18
click at [407, 124] on input "INS59503" at bounding box center [427, 127] width 64 height 18
paste input "69666"
type input "INS69666"
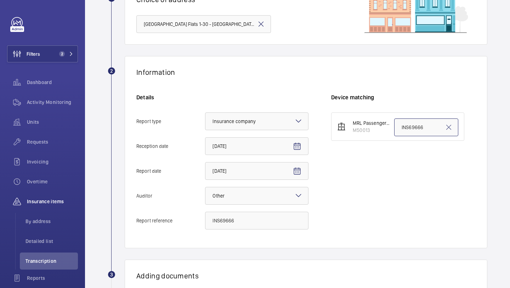
scroll to position [197, 0]
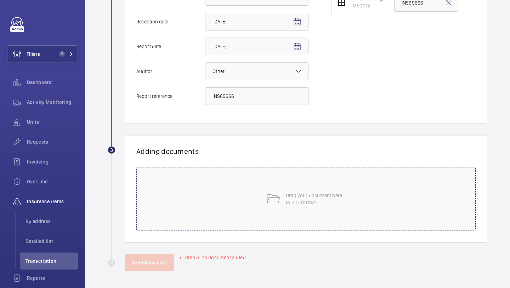
click at [257, 220] on div "Drag your document here in PDF format" at bounding box center [306, 199] width 340 height 64
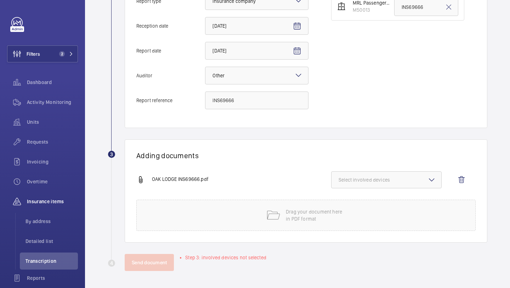
click at [365, 185] on button "Select involved devices" at bounding box center [386, 179] width 111 height 17
click at [357, 201] on span "M50013" at bounding box center [387, 201] width 73 height 7
click at [349, 201] on input "M50013" at bounding box center [342, 202] width 14 height 14
checkbox input "true"
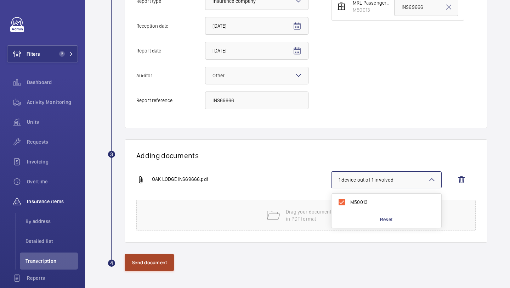
click at [167, 264] on button "Send document" at bounding box center [149, 262] width 49 height 17
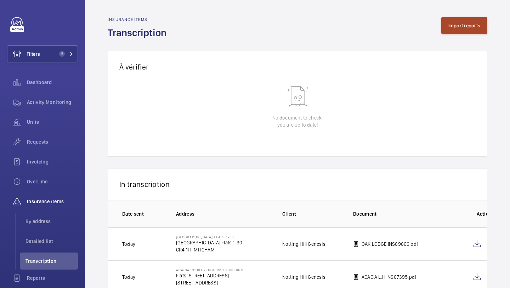
click at [464, 30] on button "Import reports" at bounding box center [465, 25] width 46 height 17
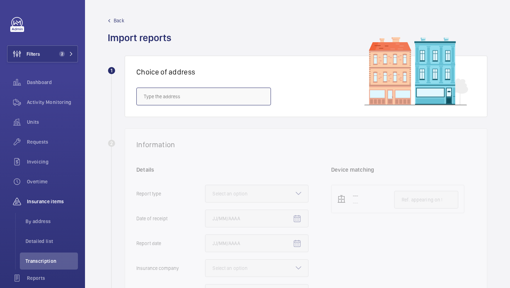
click at [175, 95] on input "text" at bounding box center [203, 97] width 135 height 18
paste input "SW9 9JW"
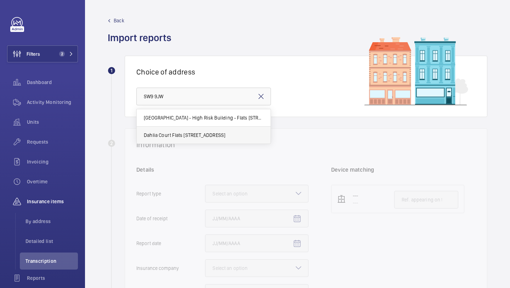
click at [169, 130] on mat-option "Dahlia Court Flats [STREET_ADDRESS]" at bounding box center [204, 135] width 134 height 17
type input "Dahlia Court Flats [STREET_ADDRESS]"
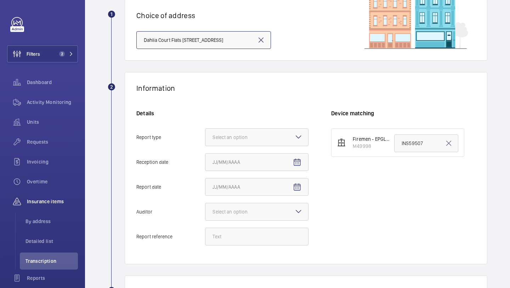
scroll to position [165, 0]
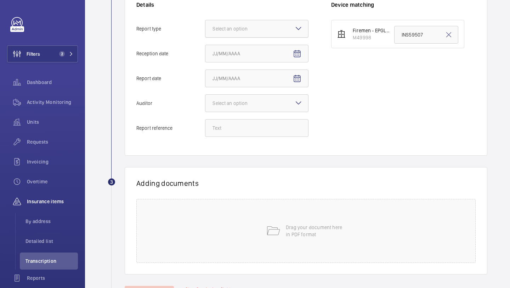
click at [248, 33] on div at bounding box center [257, 28] width 103 height 17
click at [206, 33] on input "Report type Select an option" at bounding box center [206, 28] width 0 height 17
click at [248, 50] on span "Insurance company" at bounding box center [257, 50] width 89 height 7
click at [206, 37] on input "Report type Select an option Insurance company Consultant" at bounding box center [206, 28] width 0 height 17
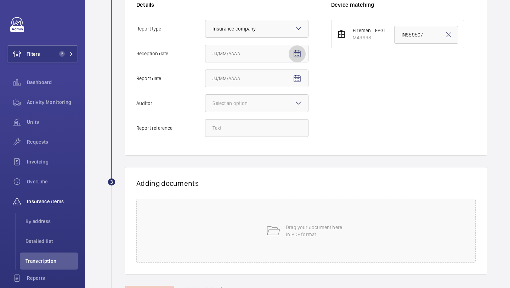
click at [289, 58] on span "Open calendar" at bounding box center [297, 53] width 17 height 17
click at [245, 124] on span "7" at bounding box center [243, 125] width 13 height 13
type input "[DATE]"
click at [294, 79] on mat-icon "Open calendar" at bounding box center [297, 78] width 9 height 9
click at [282, 135] on span "3" at bounding box center [286, 136] width 13 height 13
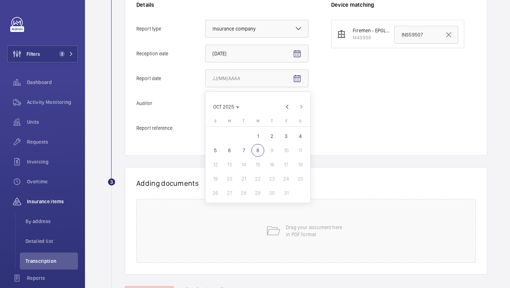
type input "[DATE]"
click at [278, 105] on div at bounding box center [257, 103] width 103 height 17
click at [206, 105] on input "Auditor Select an option" at bounding box center [206, 103] width 0 height 17
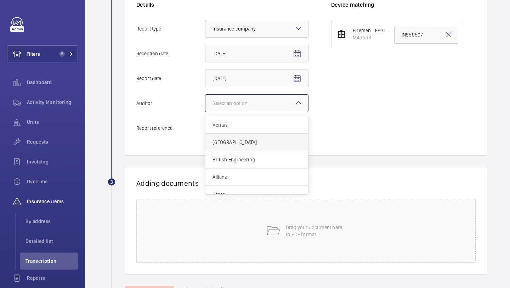
scroll to position [9, 0]
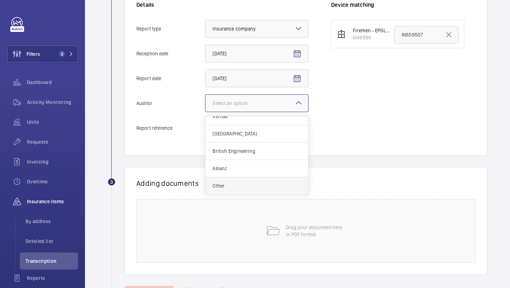
click at [249, 184] on span "Other" at bounding box center [257, 185] width 89 height 7
click at [206, 112] on input "Auditor Select an option Veritas Zurich British Engineering Allianz Other" at bounding box center [206, 103] width 0 height 17
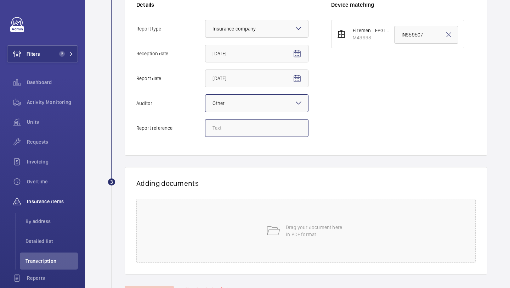
click at [246, 123] on input "Report reference" at bounding box center [257, 128] width 104 height 18
paste input "INS67394"
type input "INS67394"
click at [407, 39] on input "INS59507" at bounding box center [427, 35] width 64 height 18
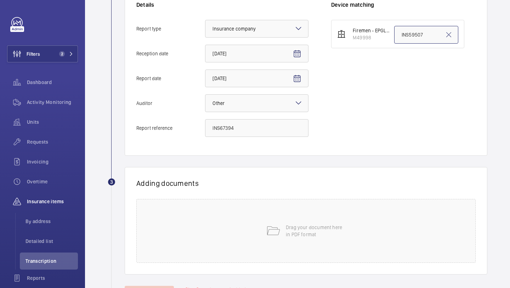
paste input "INS67394"
type input "INS67394"
click at [257, 245] on div "Drag your document here in PDF format" at bounding box center [306, 231] width 340 height 64
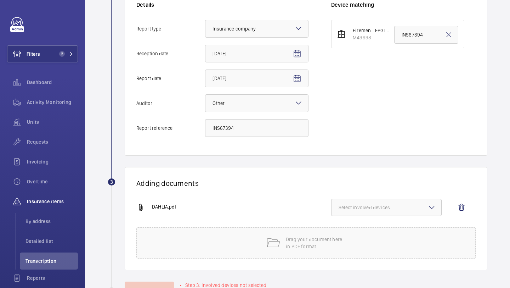
click at [373, 199] on button "Select involved devices" at bounding box center [386, 207] width 111 height 17
click at [365, 222] on label "M49998" at bounding box center [381, 229] width 99 height 17
click at [349, 223] on input "M49998" at bounding box center [342, 230] width 14 height 14
checkbox input "true"
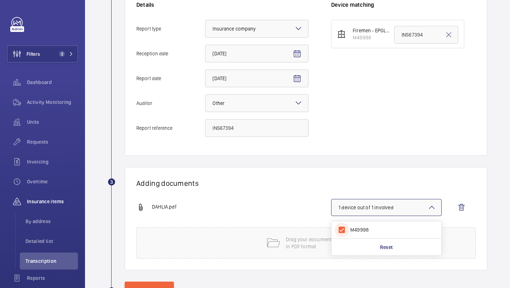
scroll to position [192, 0]
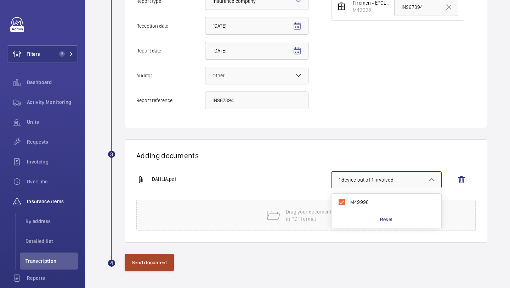
click at [152, 263] on button "Send document" at bounding box center [149, 262] width 49 height 17
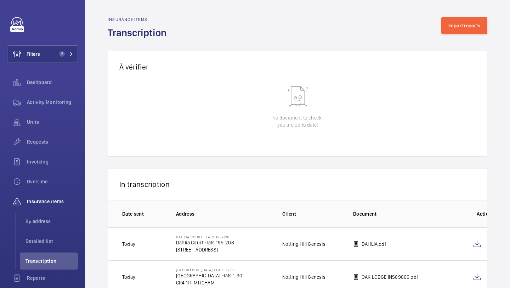
click at [466, 45] on div "À vérifier 0 of 0 Reception date Address Client Document Insurance items identi…" at bounding box center [298, 97] width 380 height 117
click at [467, 35] on div "Insurance items Transcription Import reports" at bounding box center [298, 28] width 380 height 22
click at [465, 32] on button "Import reports" at bounding box center [465, 25] width 46 height 17
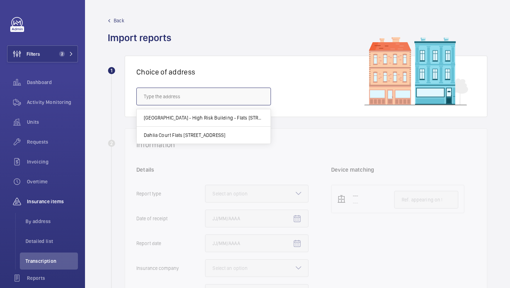
click at [231, 100] on input "text" at bounding box center [203, 97] width 135 height 18
paste input "SW8 1EW"
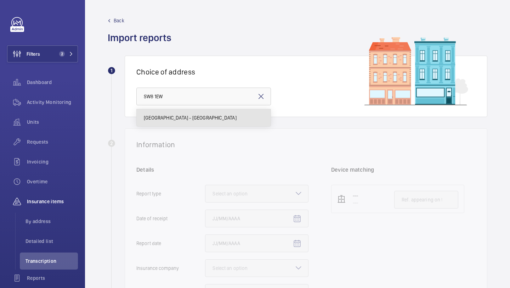
click at [197, 115] on span "[GEOGRAPHIC_DATA] - [GEOGRAPHIC_DATA]" at bounding box center [190, 117] width 93 height 7
type input "[GEOGRAPHIC_DATA] - [GEOGRAPHIC_DATA]"
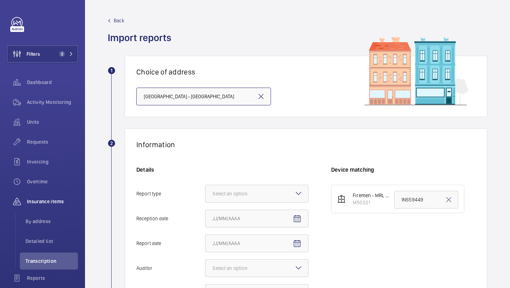
scroll to position [0, 7]
click at [234, 201] on div at bounding box center [257, 193] width 103 height 17
click at [206, 201] on input "Report type Select an option" at bounding box center [206, 193] width 0 height 17
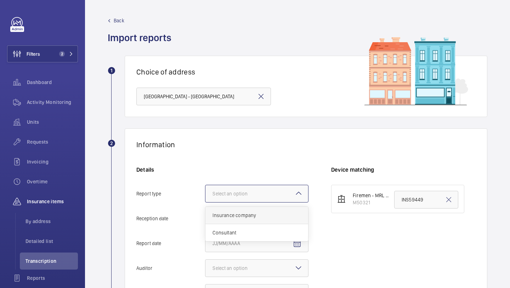
click at [234, 220] on div "Insurance company" at bounding box center [257, 215] width 103 height 17
click at [206, 202] on input "Report type Select an option Insurance company Consultant" at bounding box center [206, 193] width 0 height 17
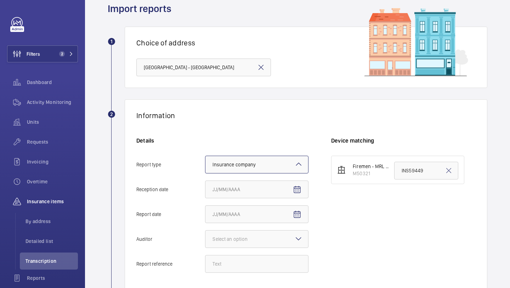
scroll to position [51, 0]
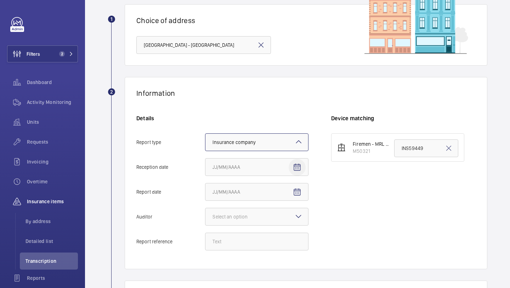
click at [300, 161] on span "Open calendar" at bounding box center [297, 167] width 17 height 17
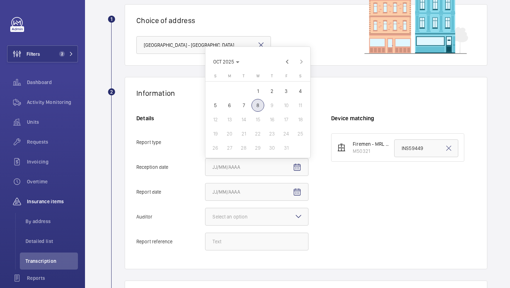
click at [242, 108] on span "7" at bounding box center [243, 105] width 13 height 13
type input "[DATE]"
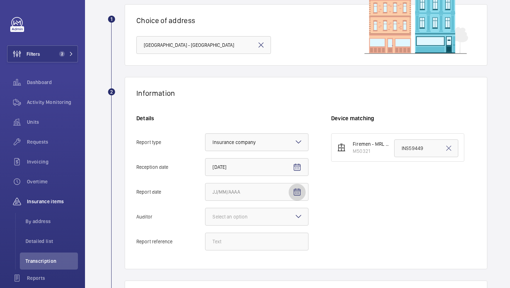
click at [297, 188] on mat-icon "Open calendar" at bounding box center [297, 192] width 9 height 9
click at [291, 111] on span "3" at bounding box center [286, 116] width 13 height 13
type input "[DATE]"
click at [288, 214] on div at bounding box center [257, 216] width 103 height 17
click at [206, 214] on input "Auditor Select an option" at bounding box center [206, 216] width 0 height 17
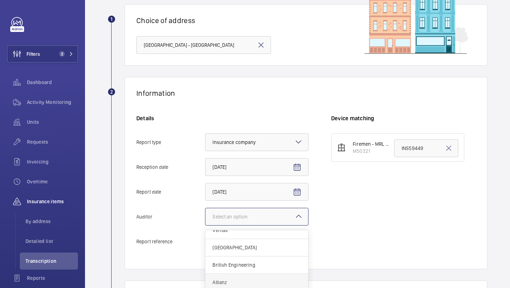
scroll to position [168, 0]
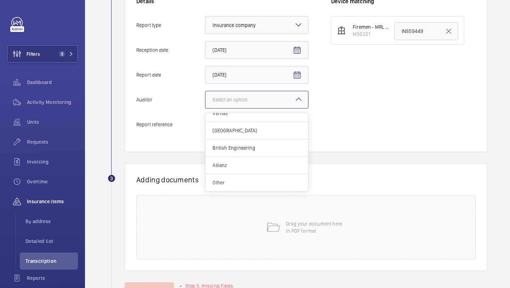
click at [268, 178] on div "Other" at bounding box center [257, 182] width 103 height 17
click at [206, 108] on input "Auditor Select an option Veritas Zurich British Engineering Allianz Other" at bounding box center [206, 99] width 0 height 17
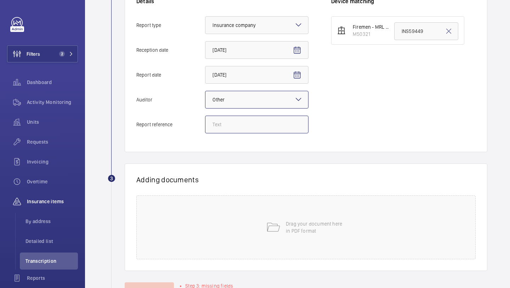
click at [259, 131] on input "Report reference" at bounding box center [257, 125] width 104 height 18
paste input "INS67393"
type input "INS67393"
click at [400, 29] on input "INS59449" at bounding box center [427, 31] width 64 height 18
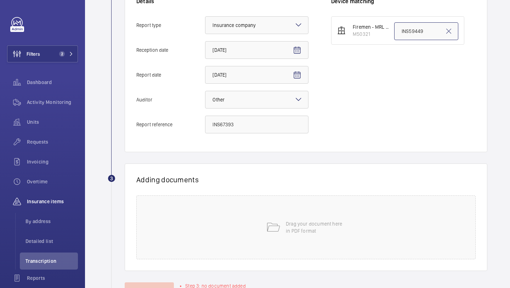
click at [400, 29] on input "INS59449" at bounding box center [427, 31] width 64 height 18
paste input "67393"
type input "INS67393"
click at [295, 216] on div "Drag your document here in PDF format" at bounding box center [306, 227] width 340 height 64
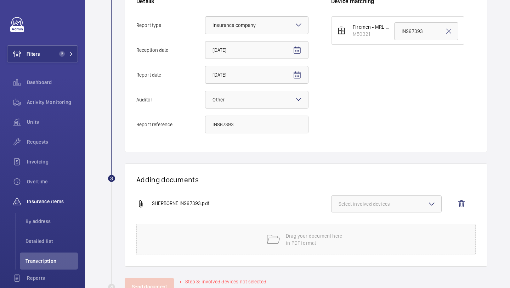
click at [387, 199] on button "Select involved devices" at bounding box center [386, 203] width 111 height 17
click at [367, 222] on label "M50321" at bounding box center [381, 226] width 99 height 17
click at [349, 222] on input "M50321" at bounding box center [342, 226] width 14 height 14
checkbox input "true"
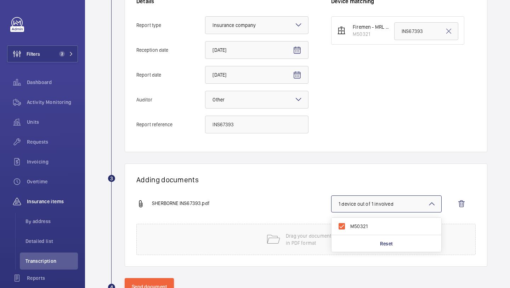
click at [241, 211] on div "SHERBORNE INS67393.pdf 1 device out of 1 involved M50321 Reset" at bounding box center [303, 209] width 334 height 28
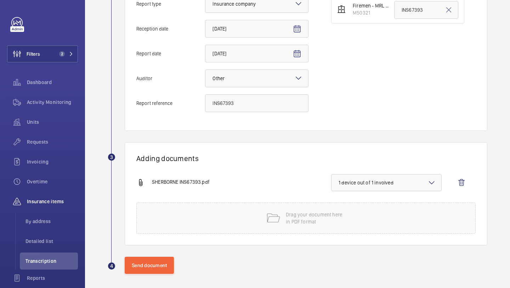
scroll to position [192, 0]
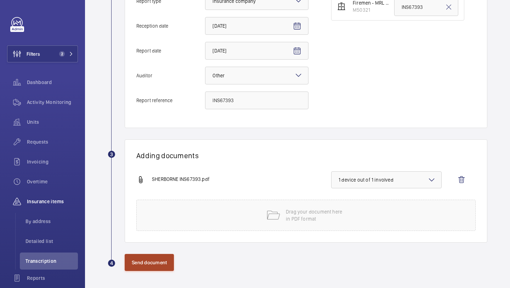
click at [151, 262] on button "Send document" at bounding box center [149, 262] width 49 height 17
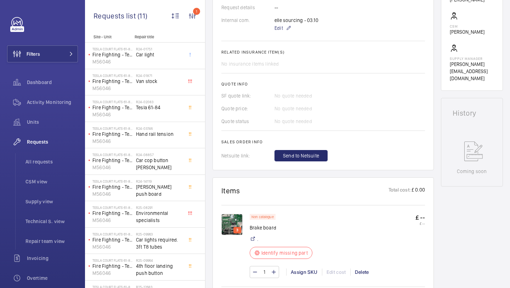
scroll to position [229, 0]
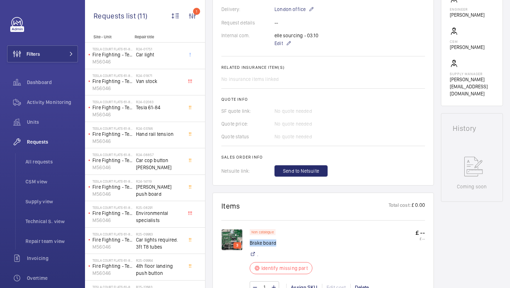
drag, startPoint x: 272, startPoint y: 242, endPoint x: 251, endPoint y: 242, distance: 21.3
click at [251, 242] on p "Brake board" at bounding box center [281, 242] width 63 height 7
copy p "Brake board"
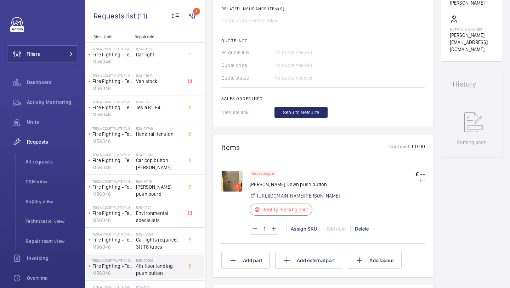
scroll to position [280, 0]
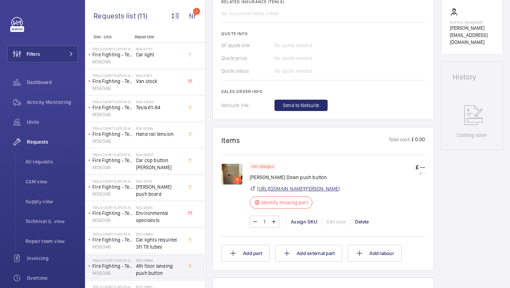
click at [292, 188] on link "https://www.davenportliftcontrol.com/schindler/push-button--base-element/101039…" at bounding box center [298, 188] width 83 height 7
